Goal: Find specific fact: Find specific fact

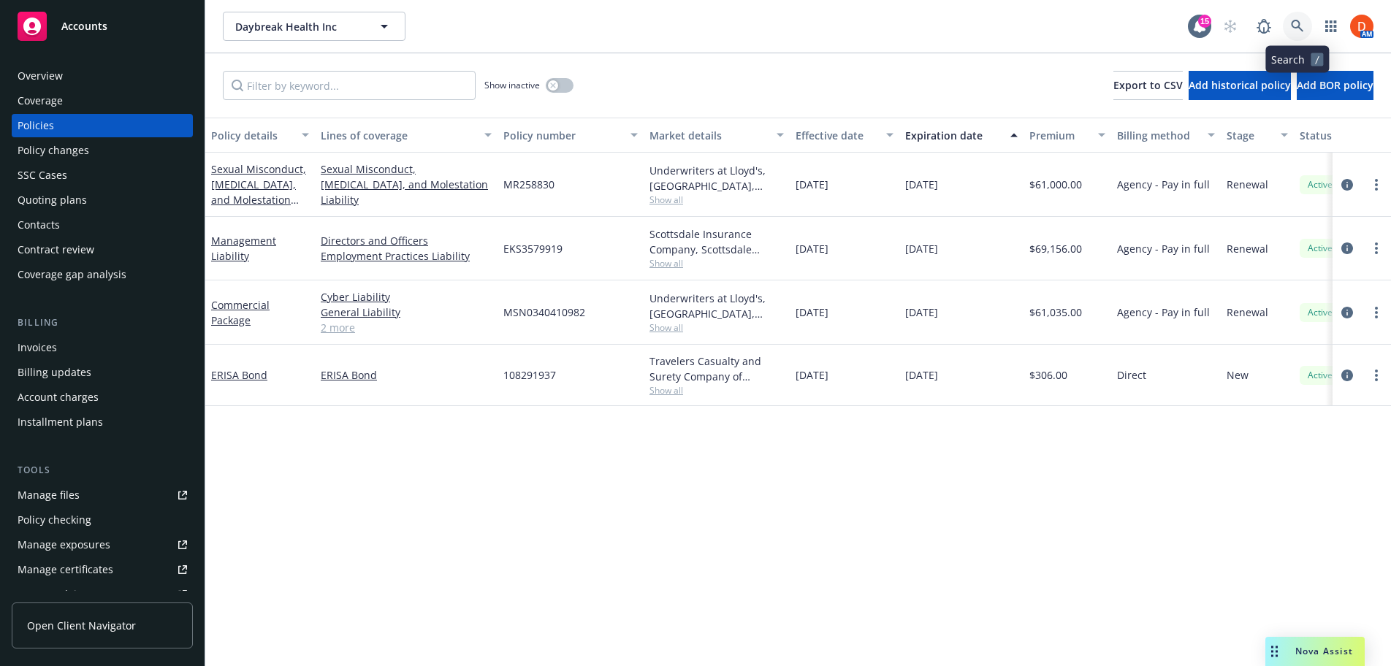
click at [1287, 20] on link at bounding box center [1297, 26] width 29 height 29
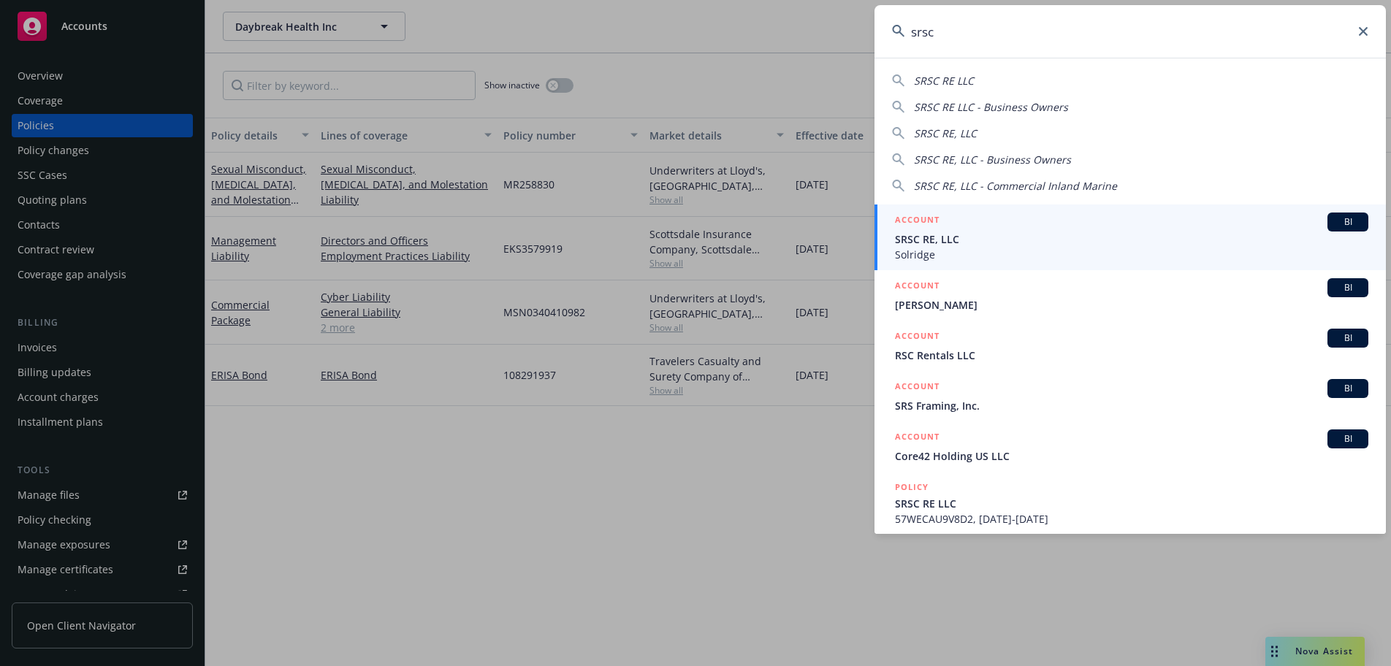
type input "srsc"
click at [945, 253] on span "Solridge" at bounding box center [1131, 254] width 473 height 15
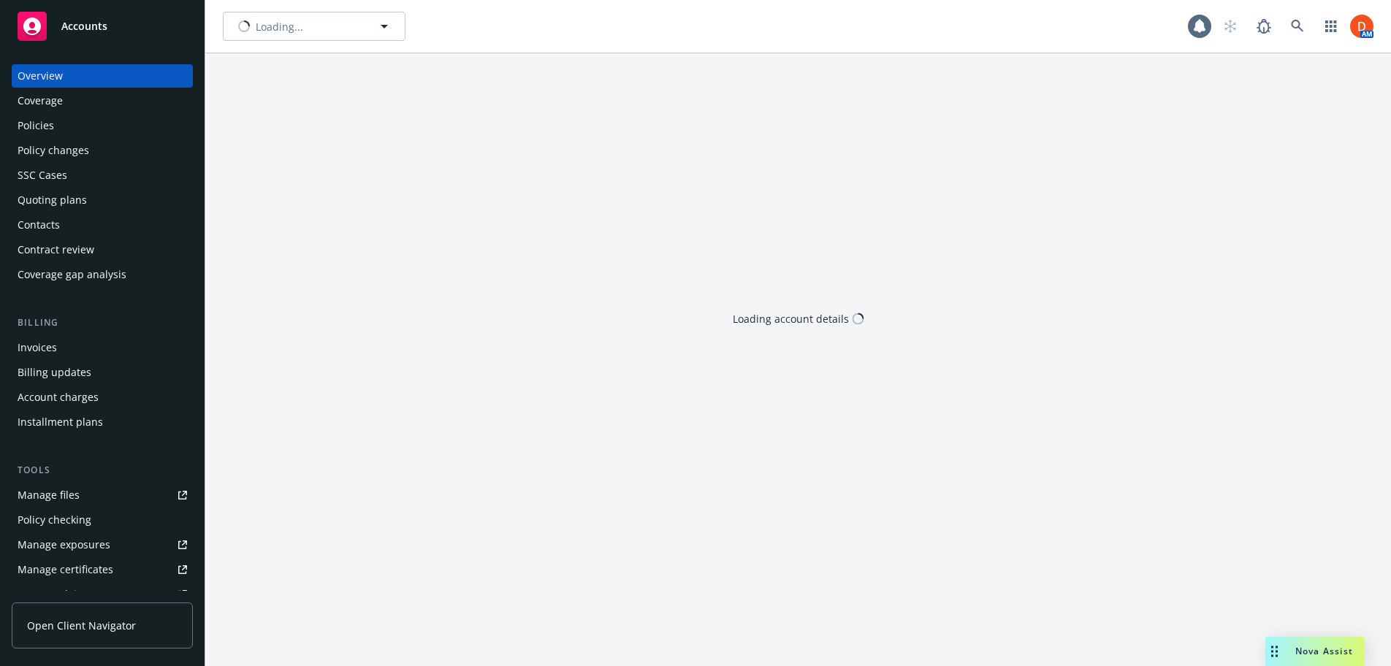
click at [94, 126] on div "Policies" at bounding box center [102, 125] width 169 height 23
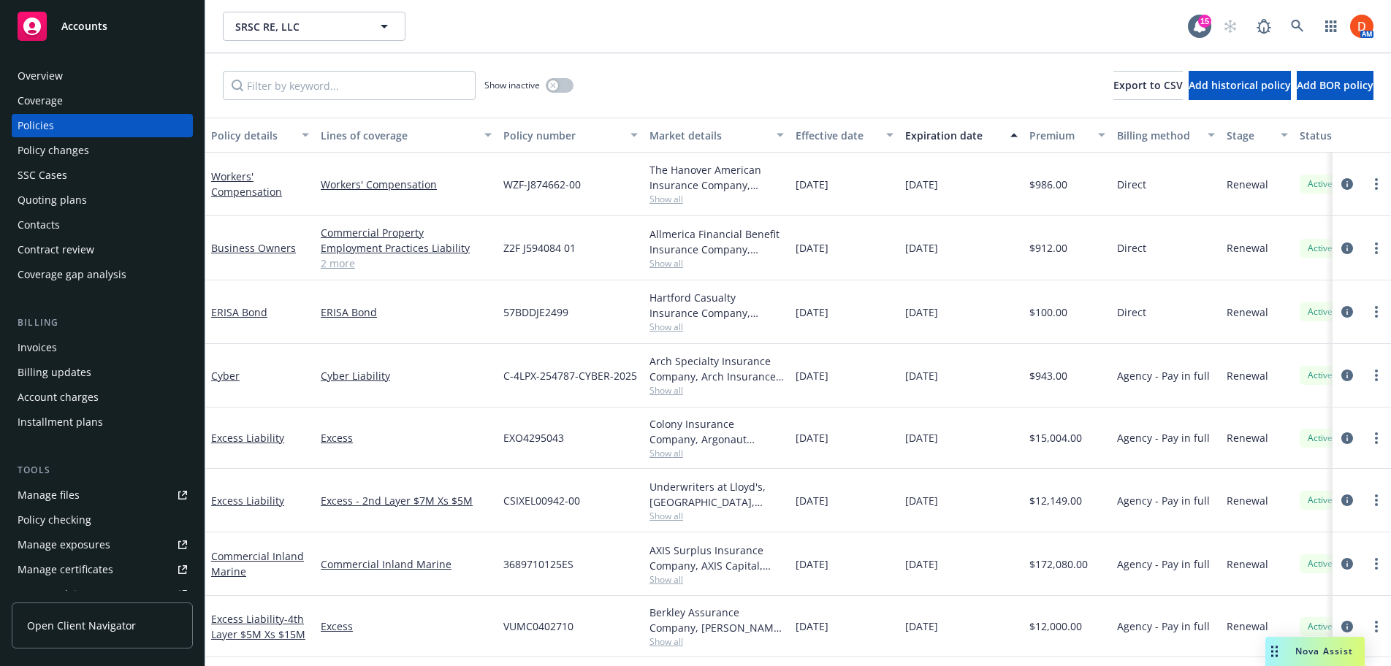
scroll to position [2, 0]
click at [1370, 565] on link "more" at bounding box center [1377, 564] width 18 height 18
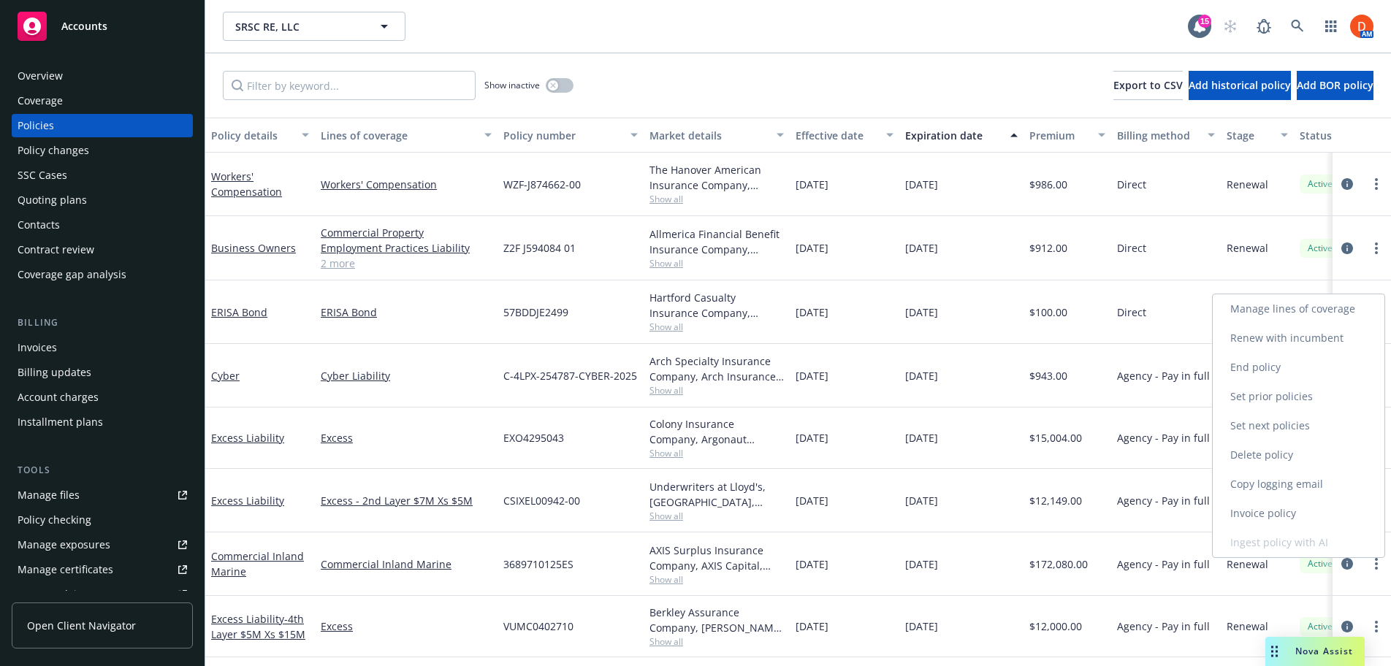
click at [1300, 492] on link "Copy logging email" at bounding box center [1299, 484] width 172 height 29
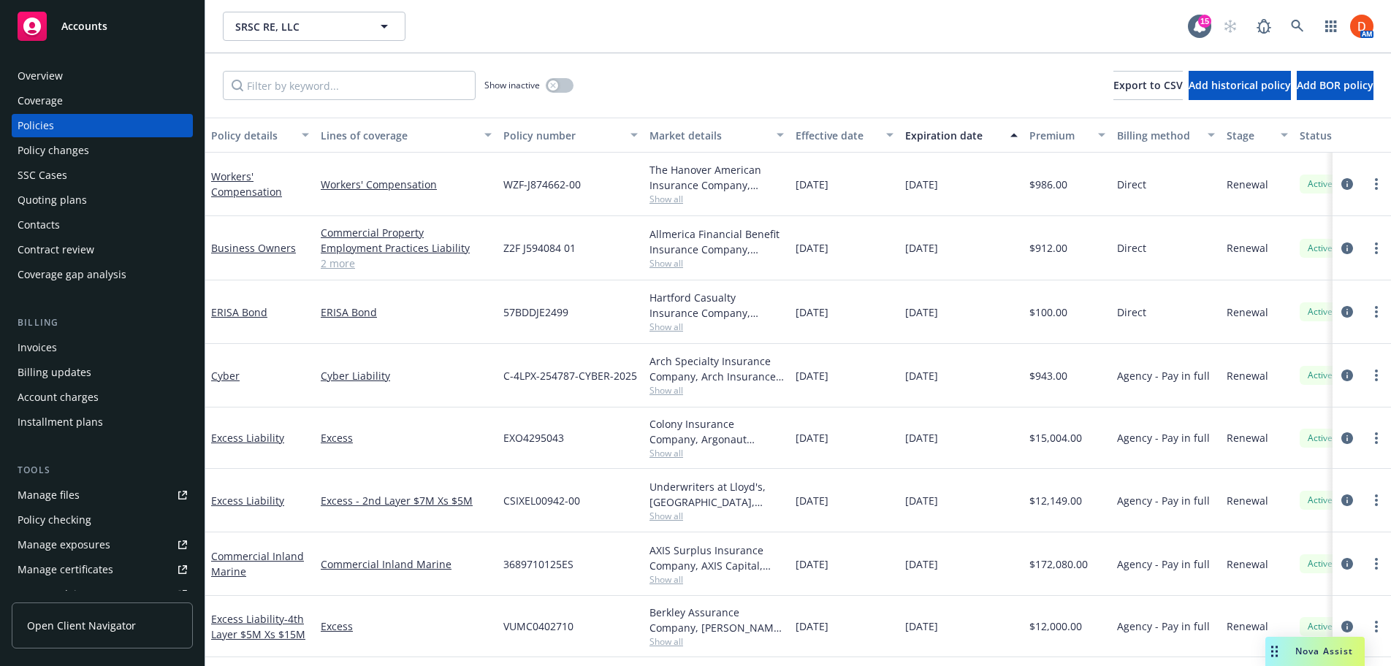
click at [542, 562] on span "3689710125ES" at bounding box center [538, 564] width 70 height 15
copy span "3689710125ES"
